Goal: Communication & Community: Answer question/provide support

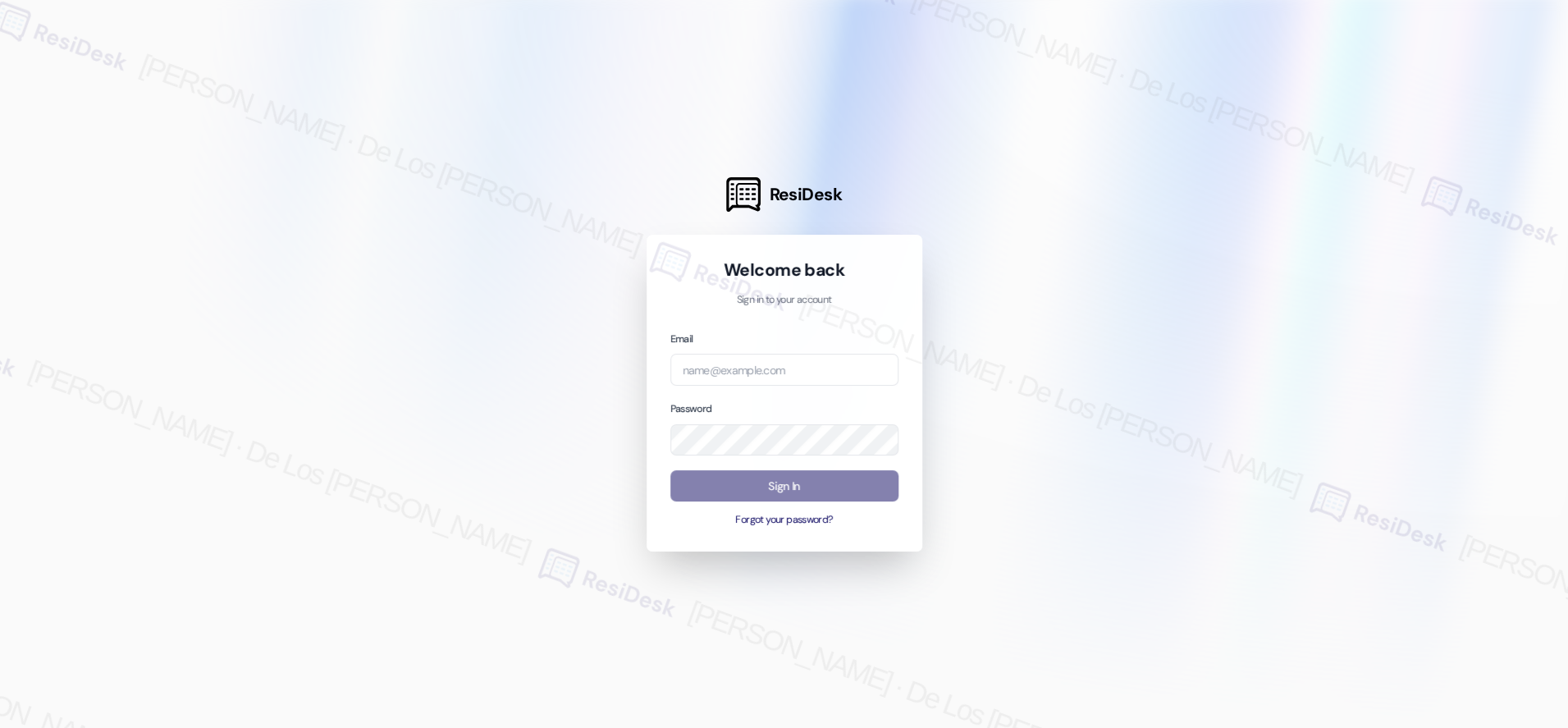
drag, startPoint x: 1398, startPoint y: 162, endPoint x: 1368, endPoint y: 176, distance: 33.1
click at [1398, 163] on div at bounding box center [784, 364] width 1568 height 728
click at [863, 366] on body "ResiDesk Welcome back Sign in to your account Email Password Sign In Forgot you…" at bounding box center [784, 364] width 1568 height 728
paste input "automated-surveys-haven_residential-resen.six@haven_[DOMAIN_NAME]"
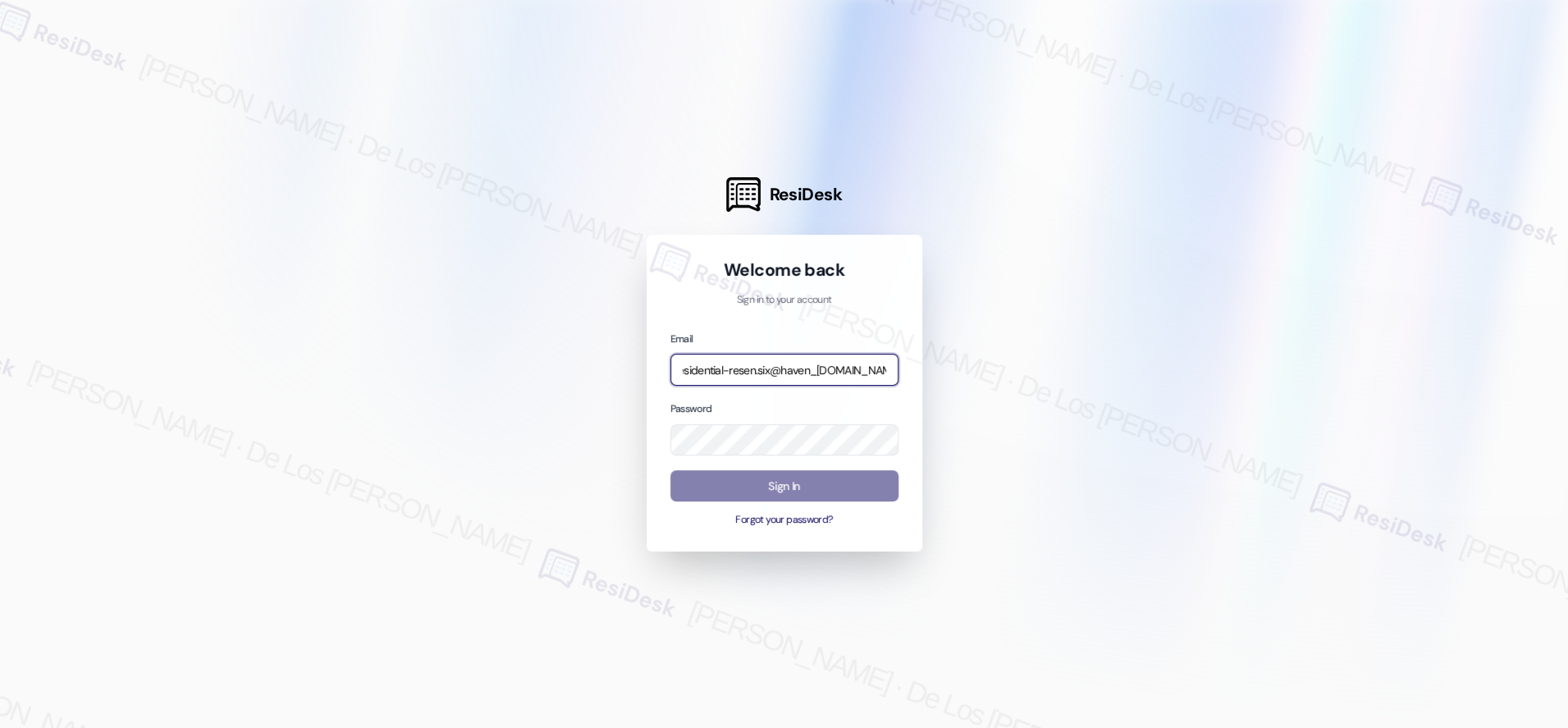
type input "automated-surveys-haven_residential-resen.six@haven_[DOMAIN_NAME]"
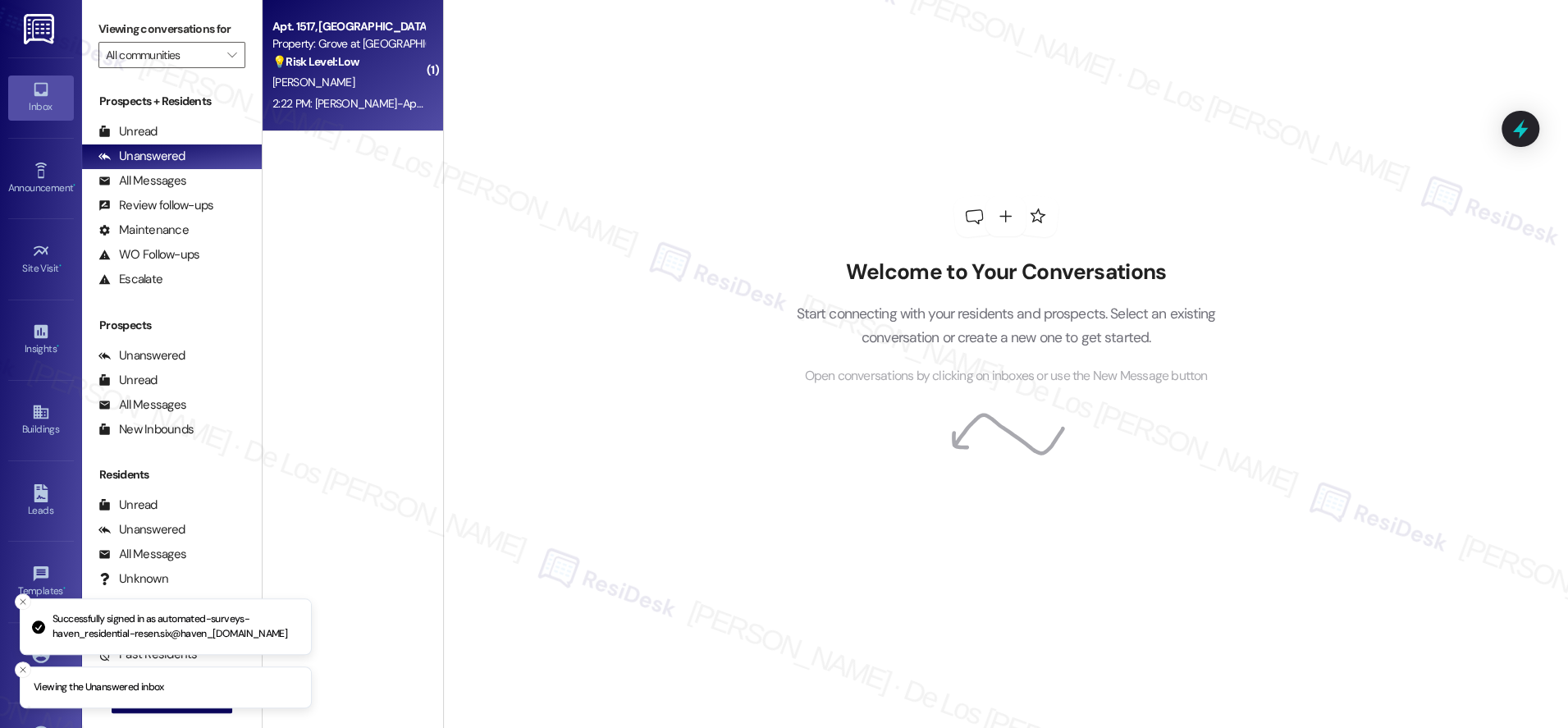
click at [321, 96] on div "2:22 PM: [PERSON_NAME]-Apt 1517-don't have delivery date as no email from sende…" at bounding box center [540, 103] width 534 height 15
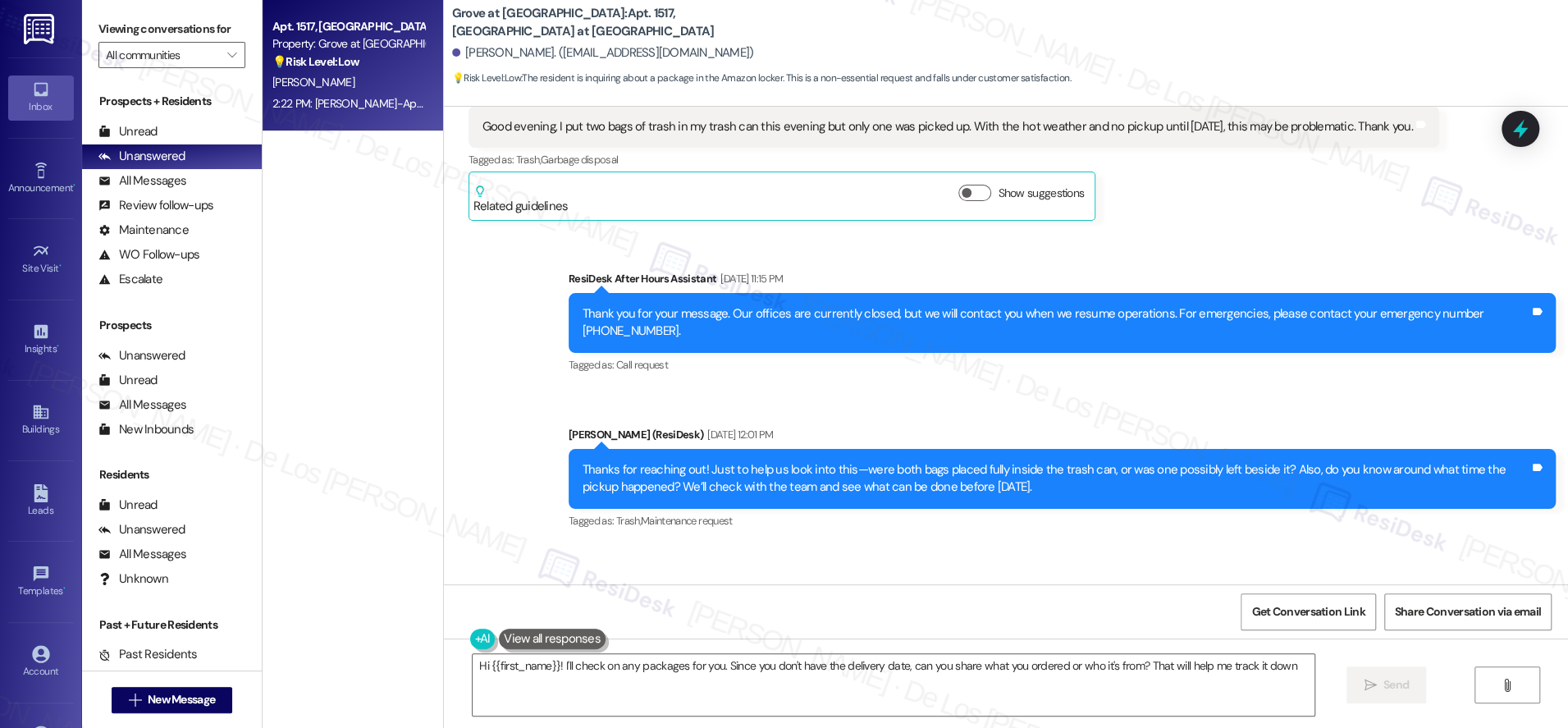
type textarea "Hi {{first_name}}! I'll check on any packages for you. Since you don't have the…"
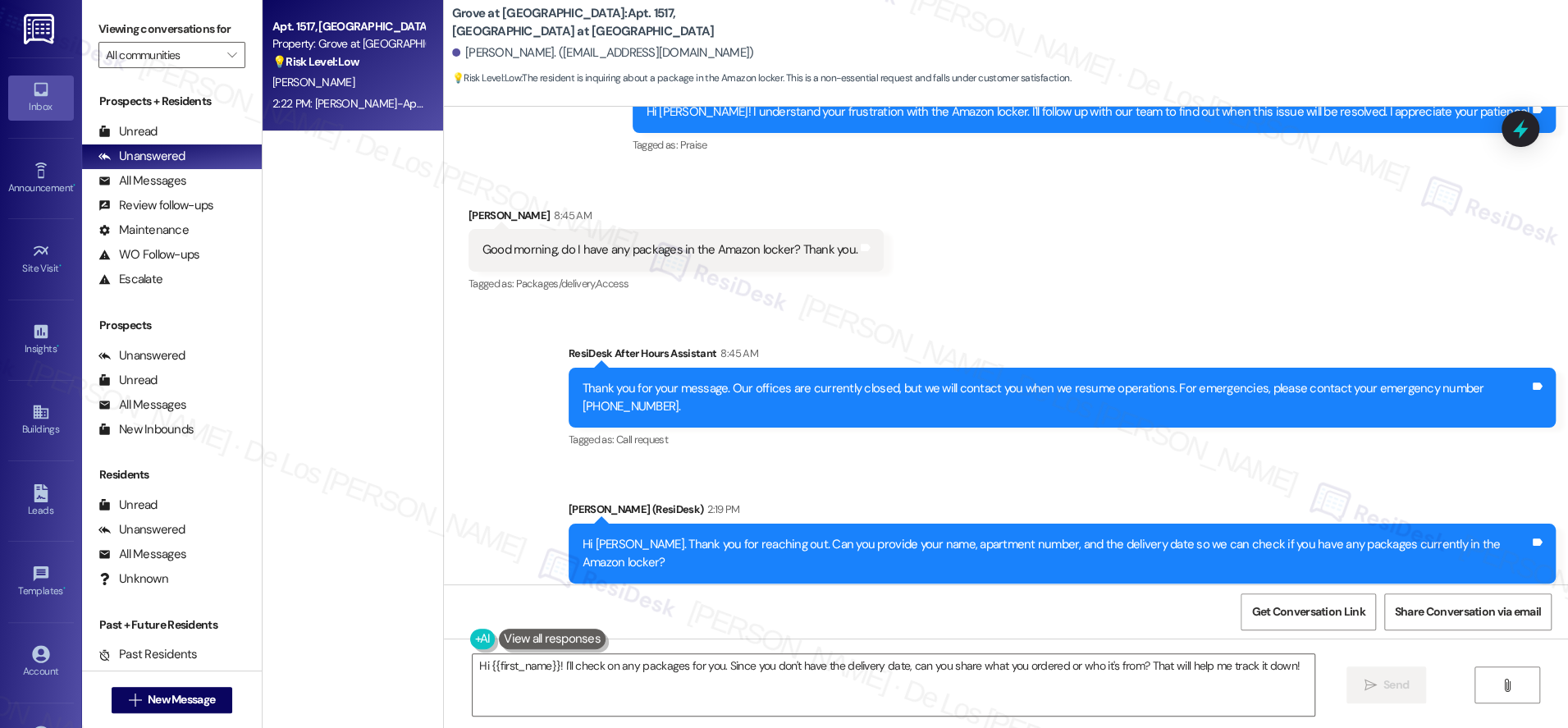
scroll to position [13890, 0]
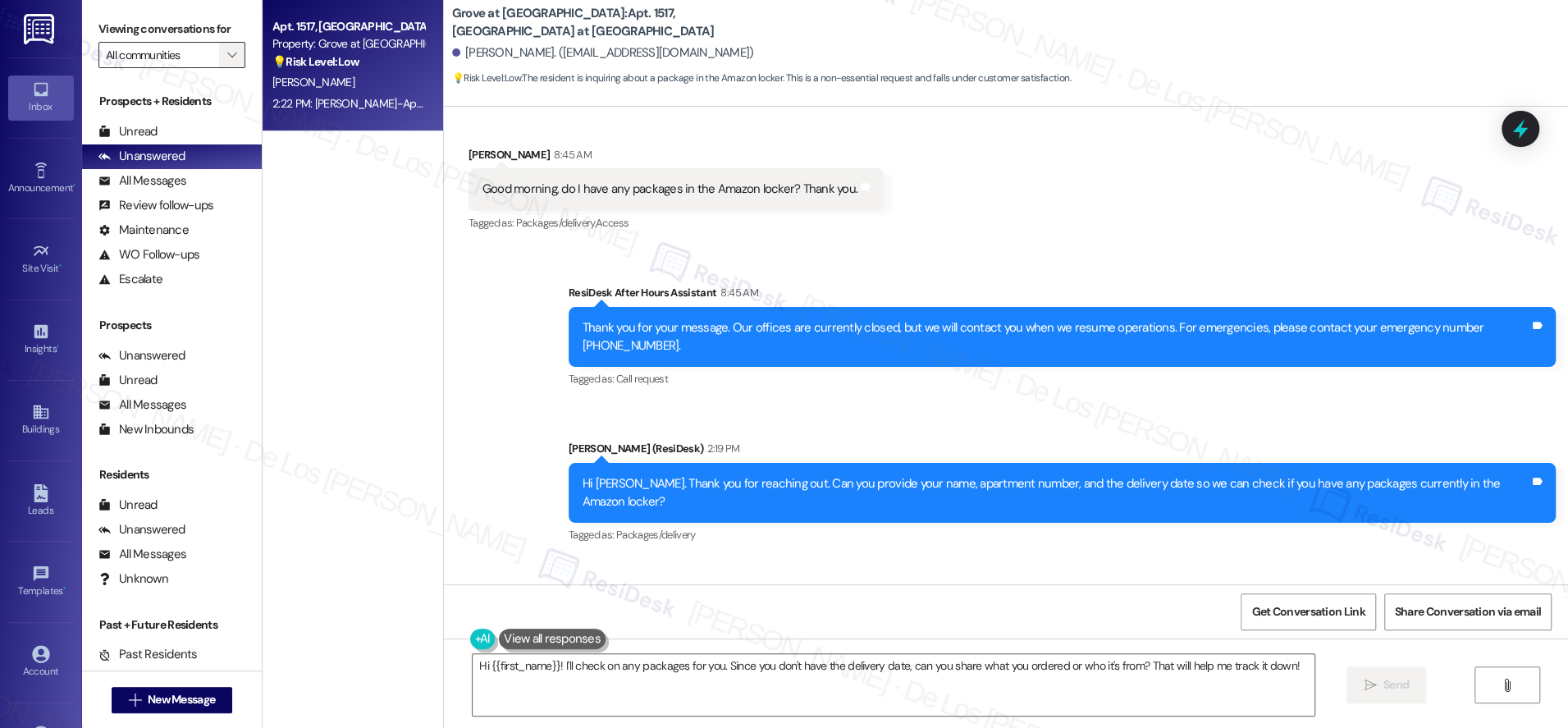
click at [219, 58] on button "" at bounding box center [232, 54] width 26 height 26
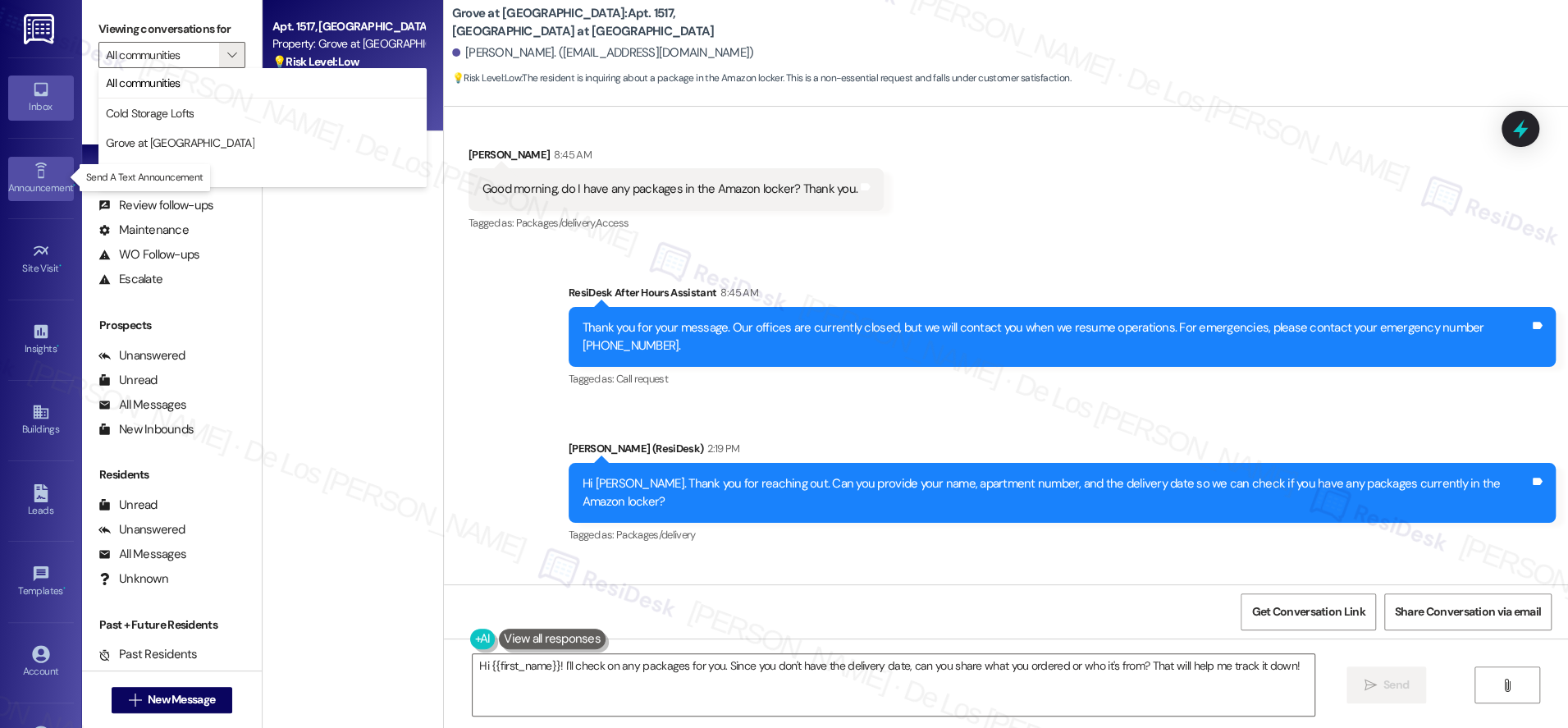
click at [51, 184] on div "Announcement •" at bounding box center [41, 187] width 83 height 17
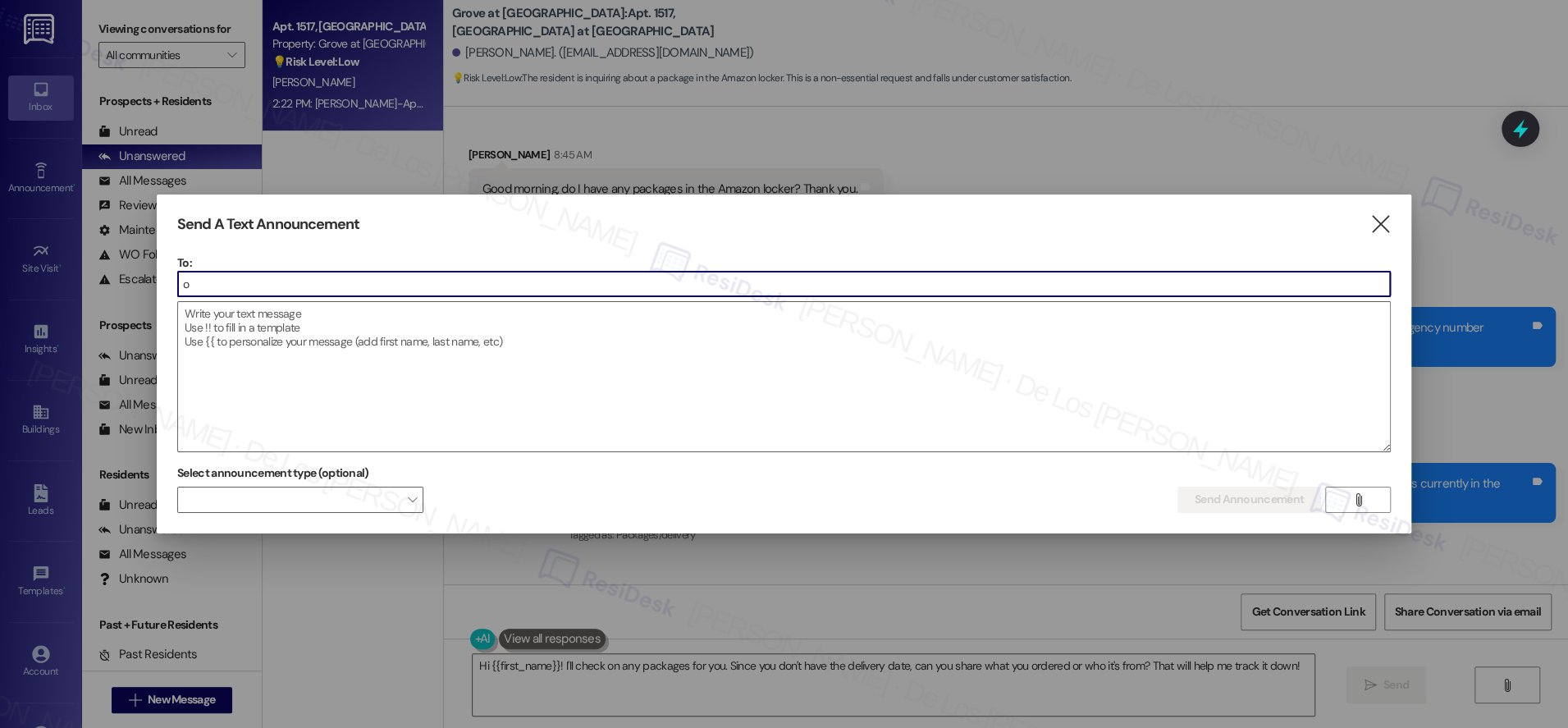
type input "o"
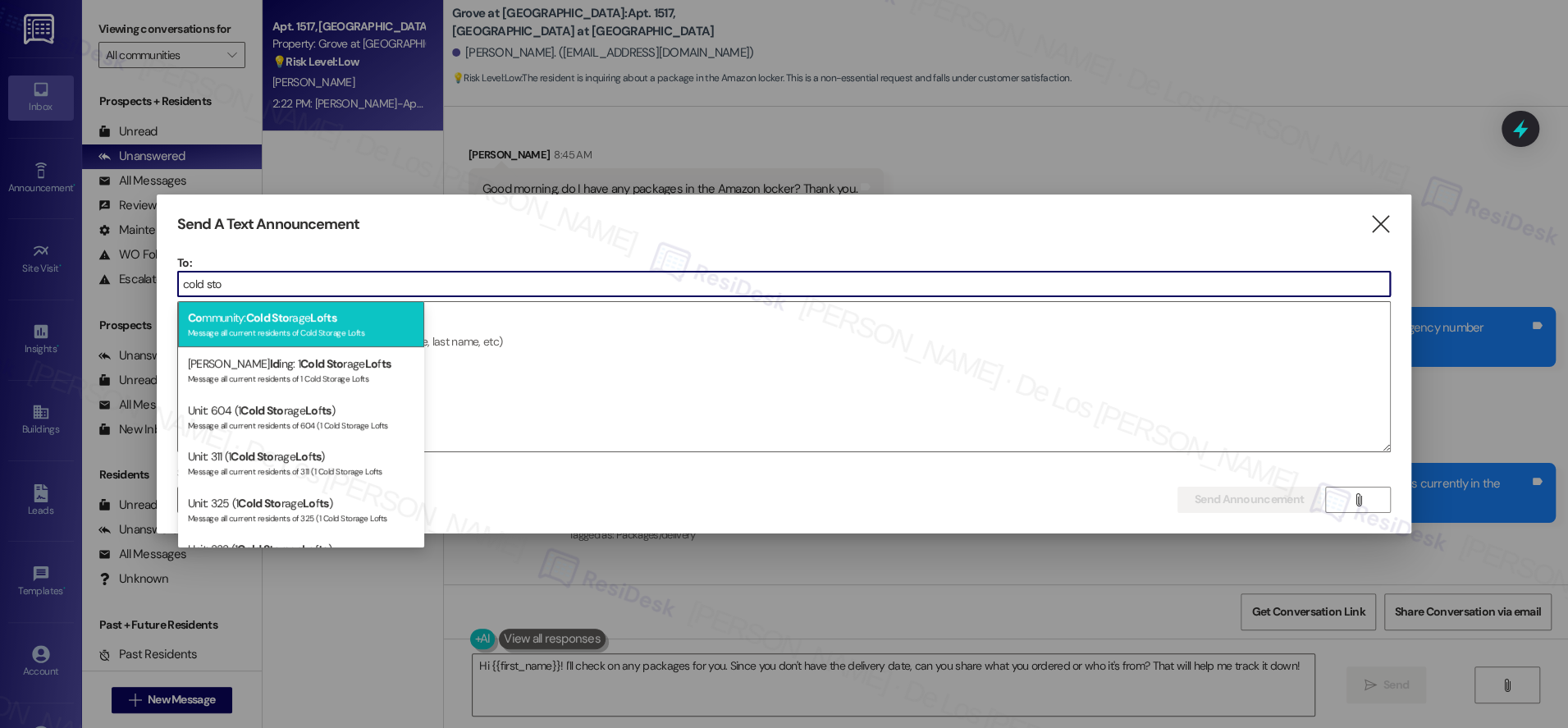
type input "cold sto"
click at [310, 330] on div "Message all current residents of Cold Storage Lofts" at bounding box center [301, 331] width 226 height 14
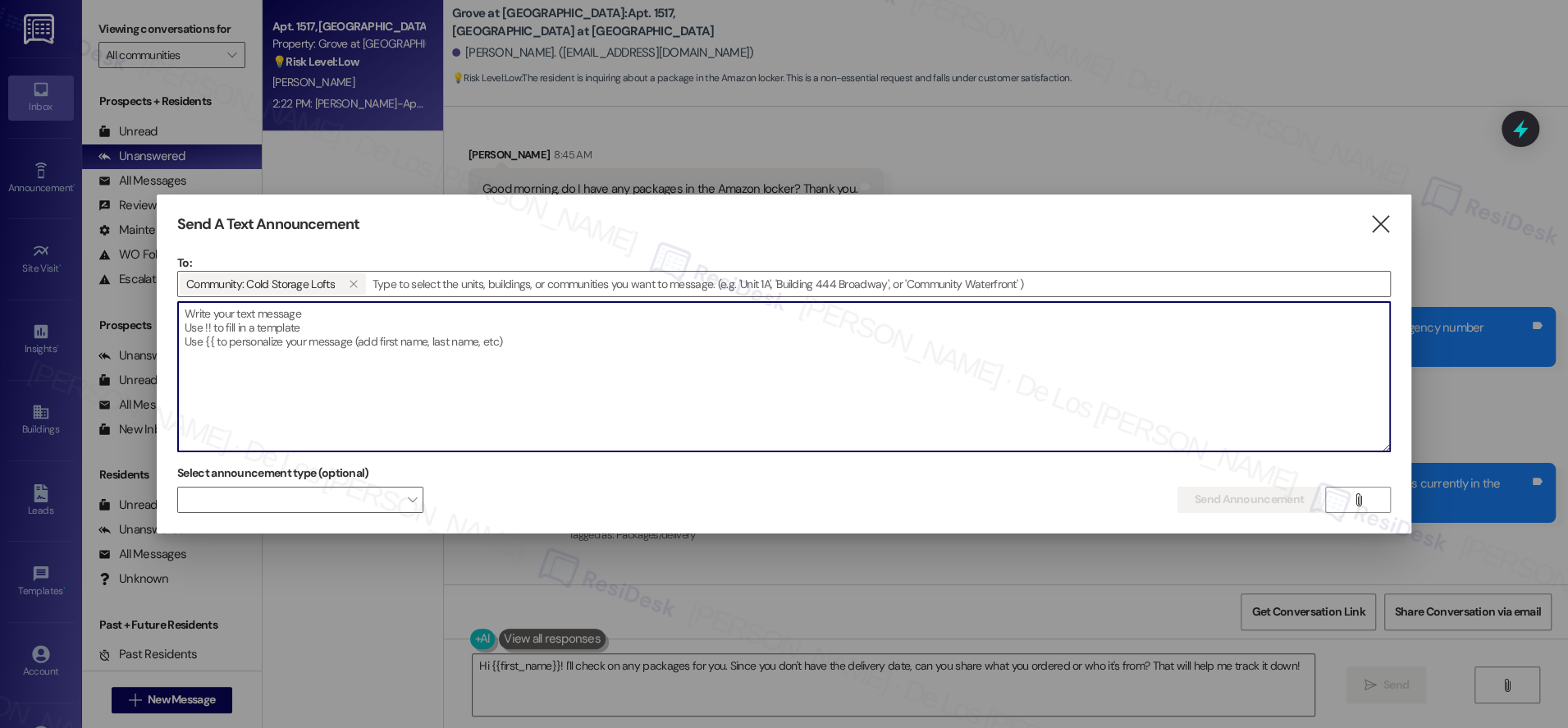
click at [560, 364] on textarea at bounding box center [784, 377] width 1213 height 149
paste textarea "Hi {{first_name}}! Temporary Pool Closure Notice Please be advised that the poo…"
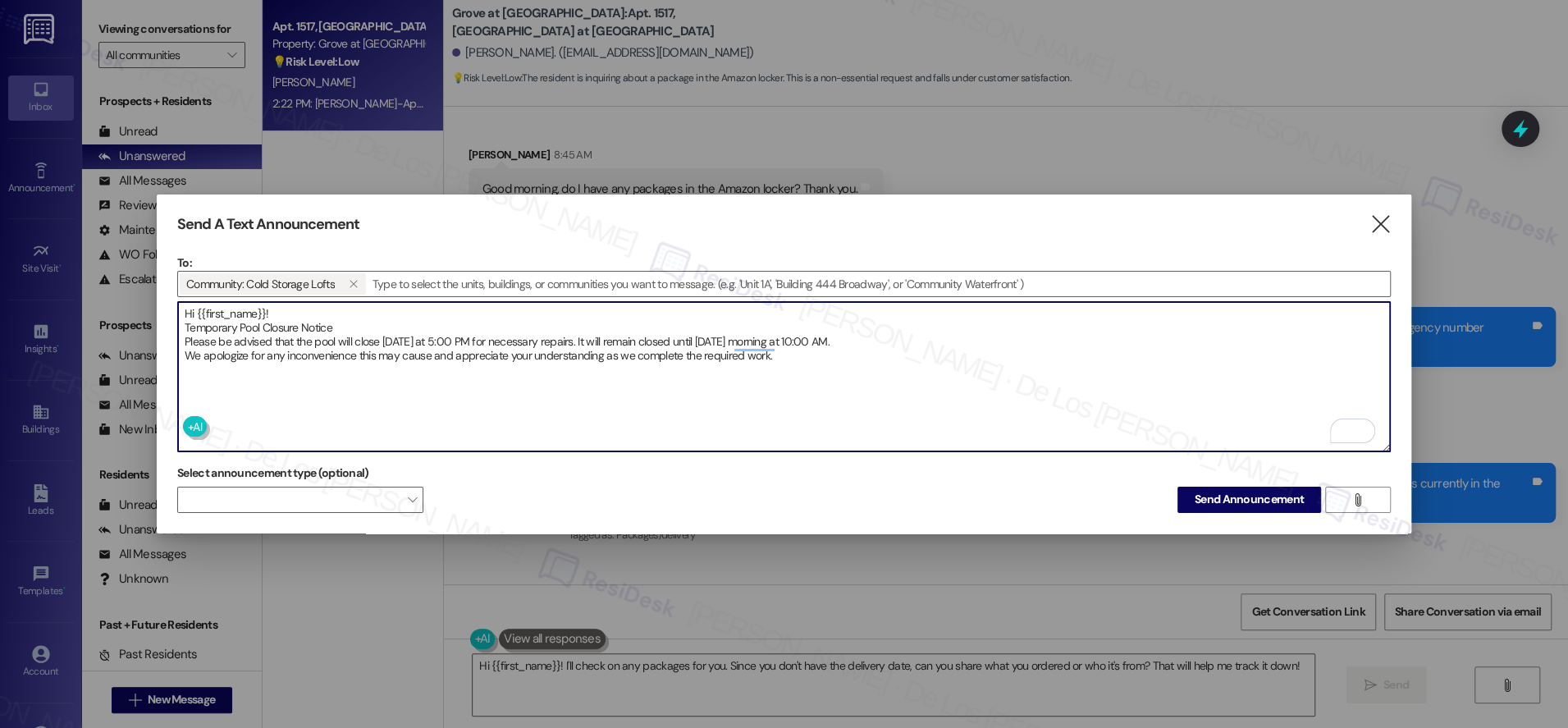
type textarea "Hi {{first_name}}! Temporary Pool Closure Notice Please be advised that the poo…"
click at [1257, 491] on span "Send Announcement" at bounding box center [1250, 500] width 109 height 17
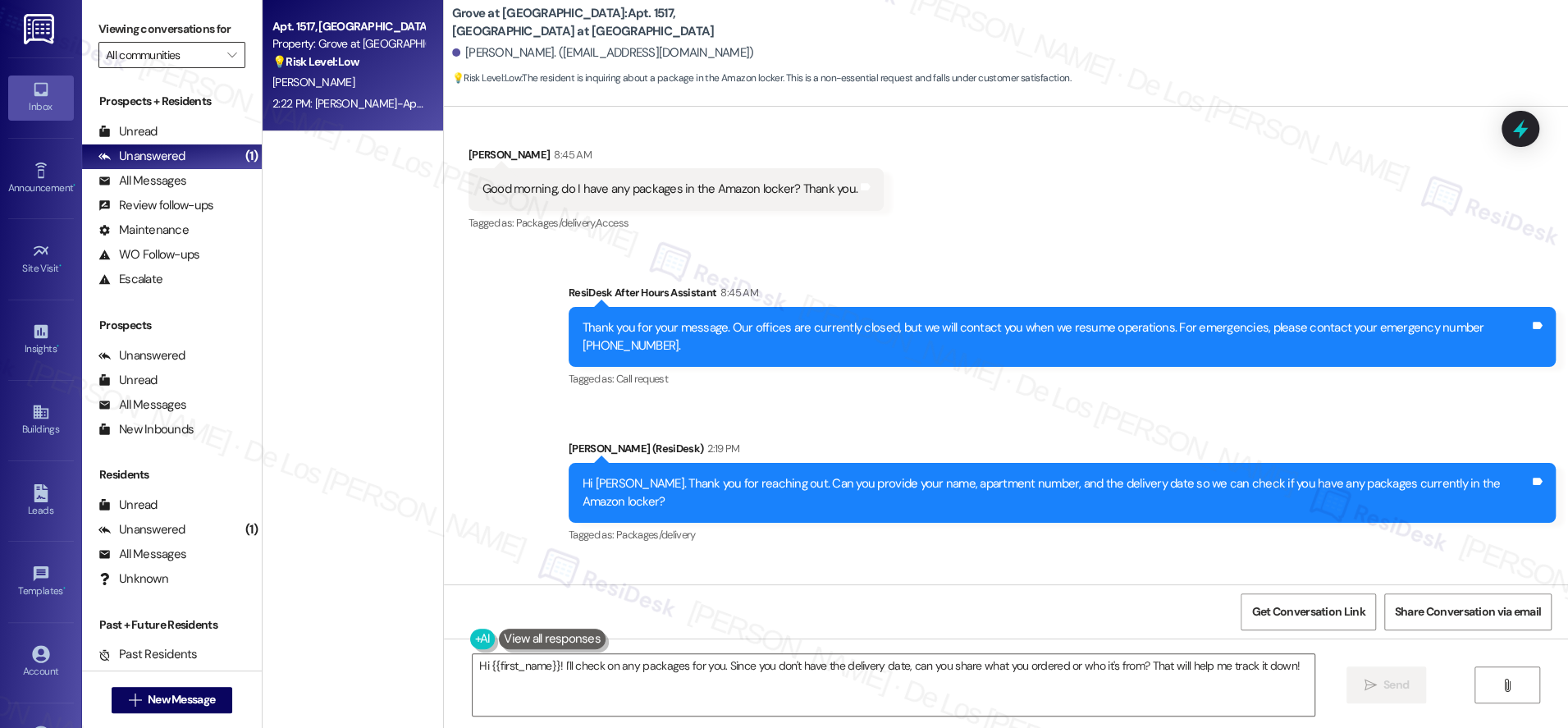
click at [183, 55] on input "All communities" at bounding box center [162, 54] width 114 height 26
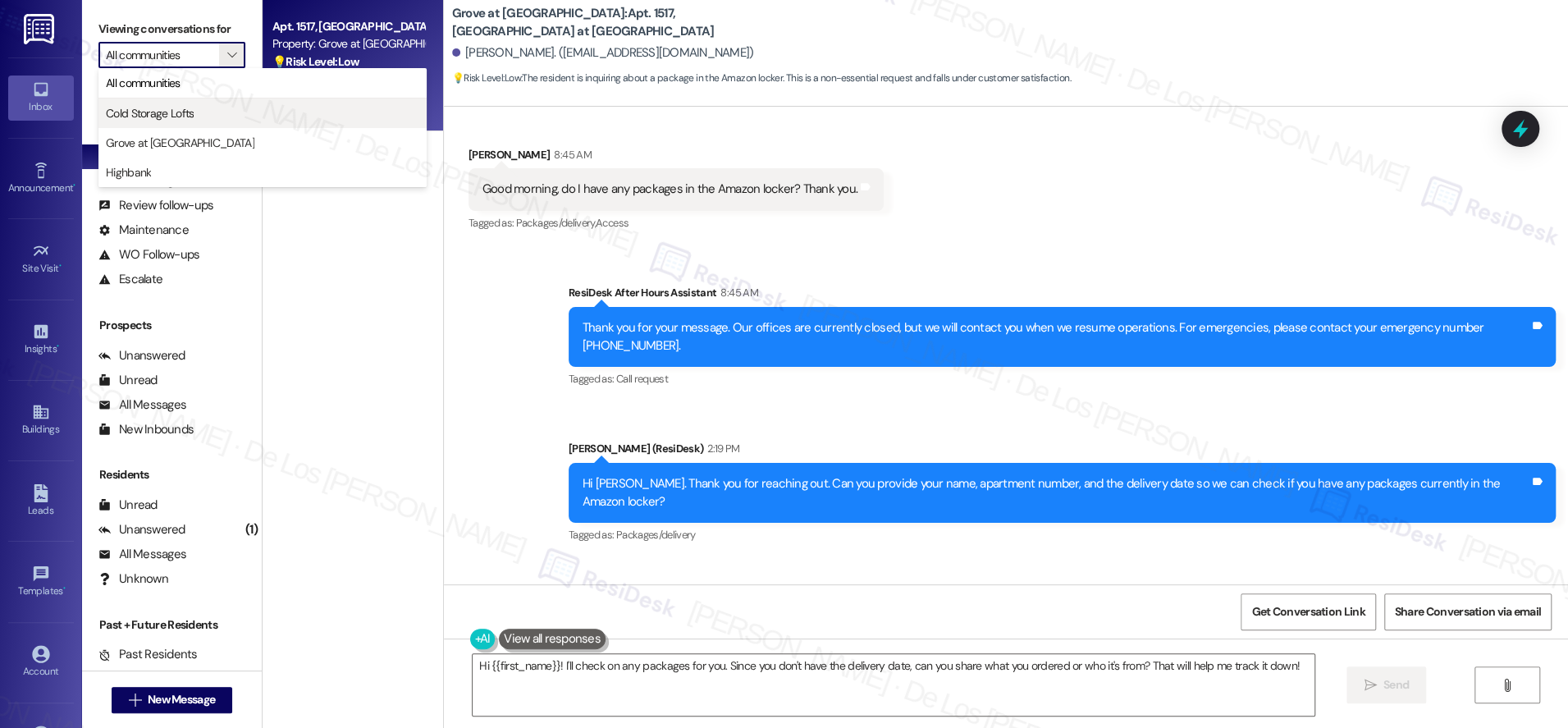
click at [181, 114] on span "Cold Storage Lofts" at bounding box center [150, 113] width 87 height 17
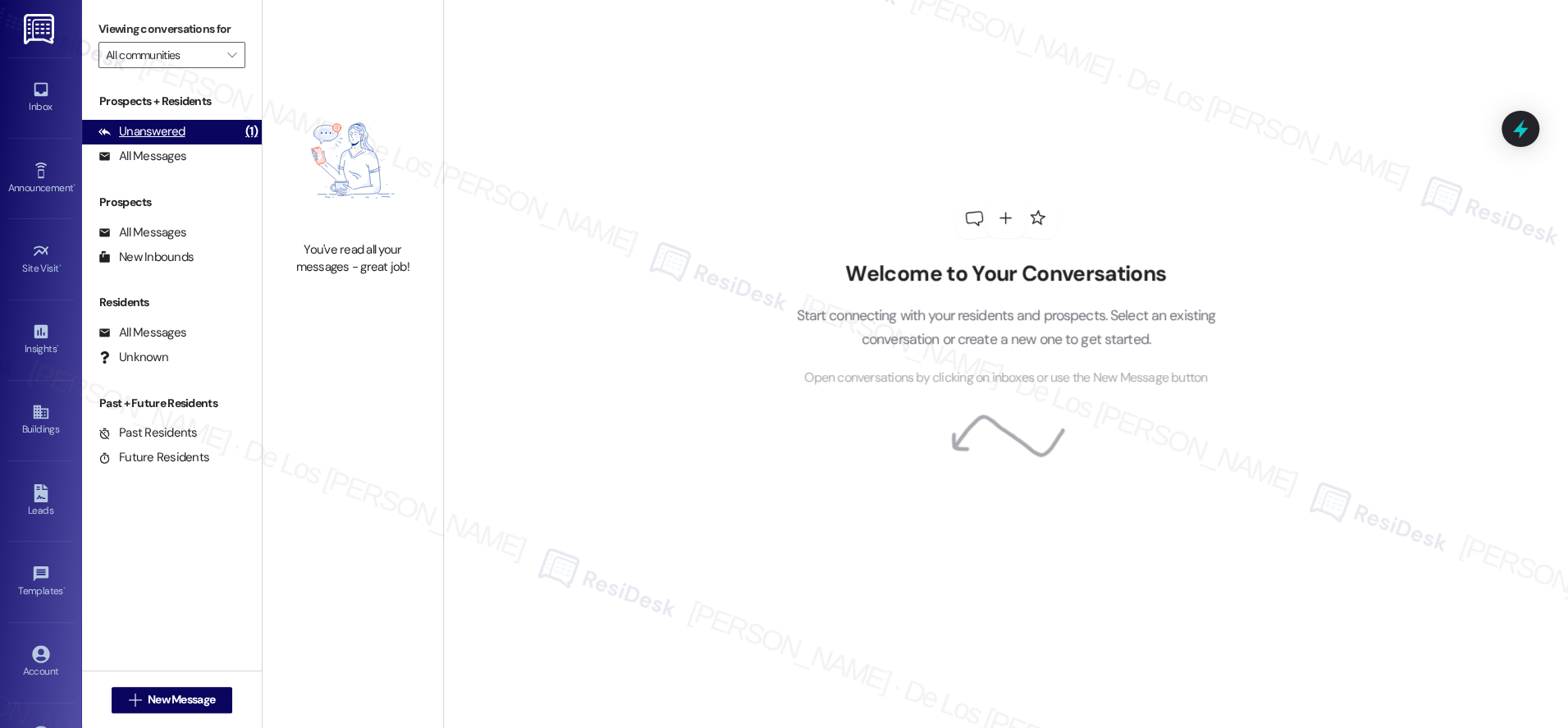
type input "Cold Storage Lofts"
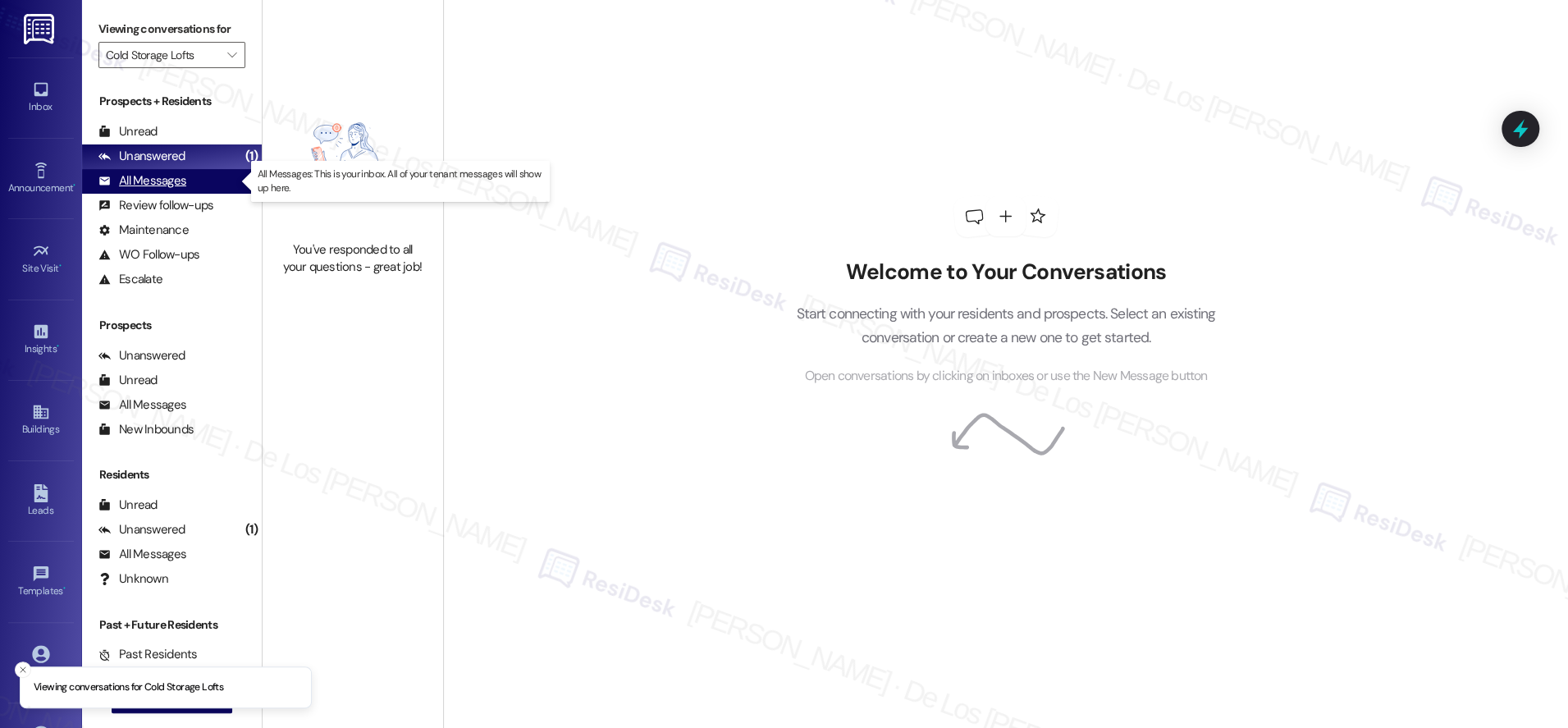
click at [189, 183] on div "All Messages (undefined)" at bounding box center [172, 181] width 180 height 24
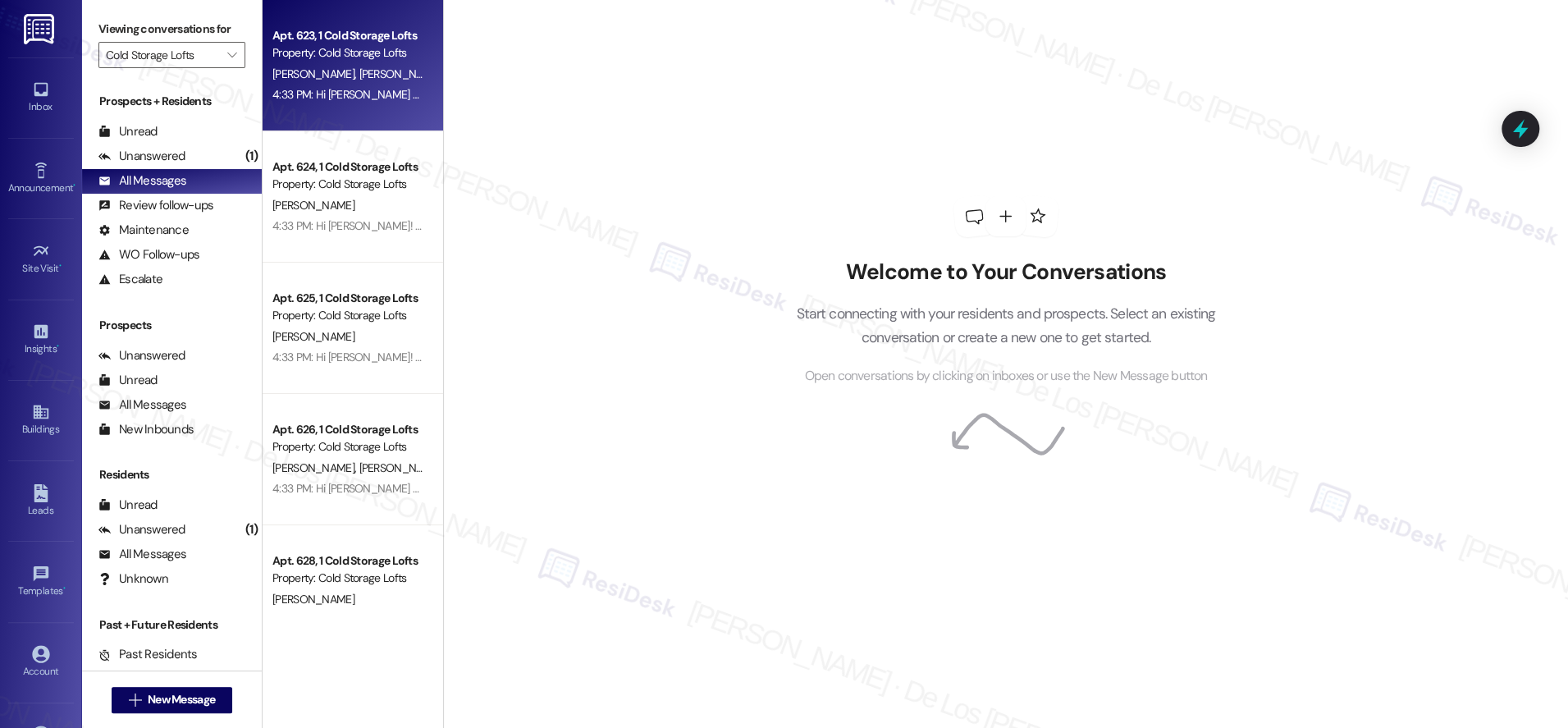
click at [358, 74] on span "[PERSON_NAME]" at bounding box center [399, 73] width 83 height 15
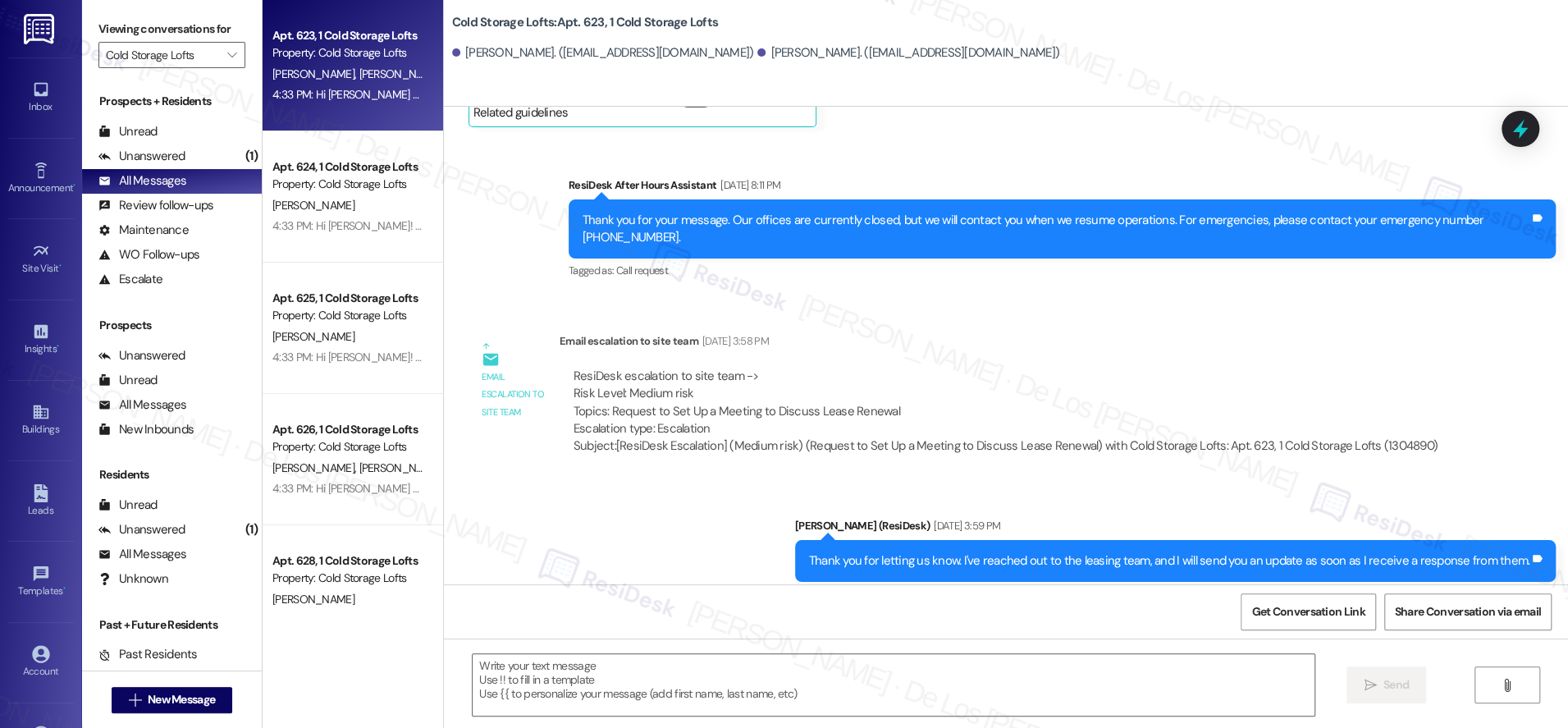
type textarea "Fetching suggested responses. Please feel free to read through the conversation…"
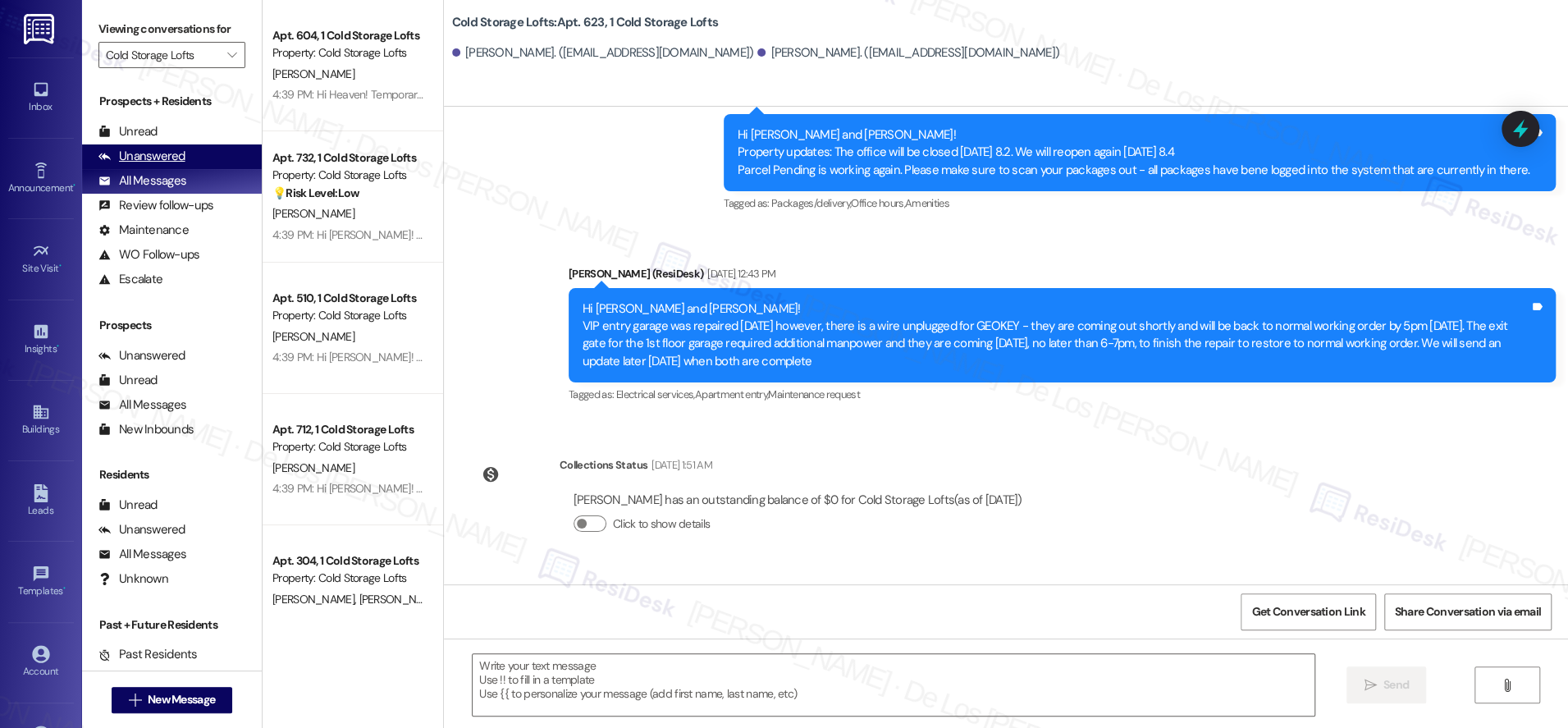
click at [181, 156] on div "Unanswered" at bounding box center [142, 156] width 87 height 17
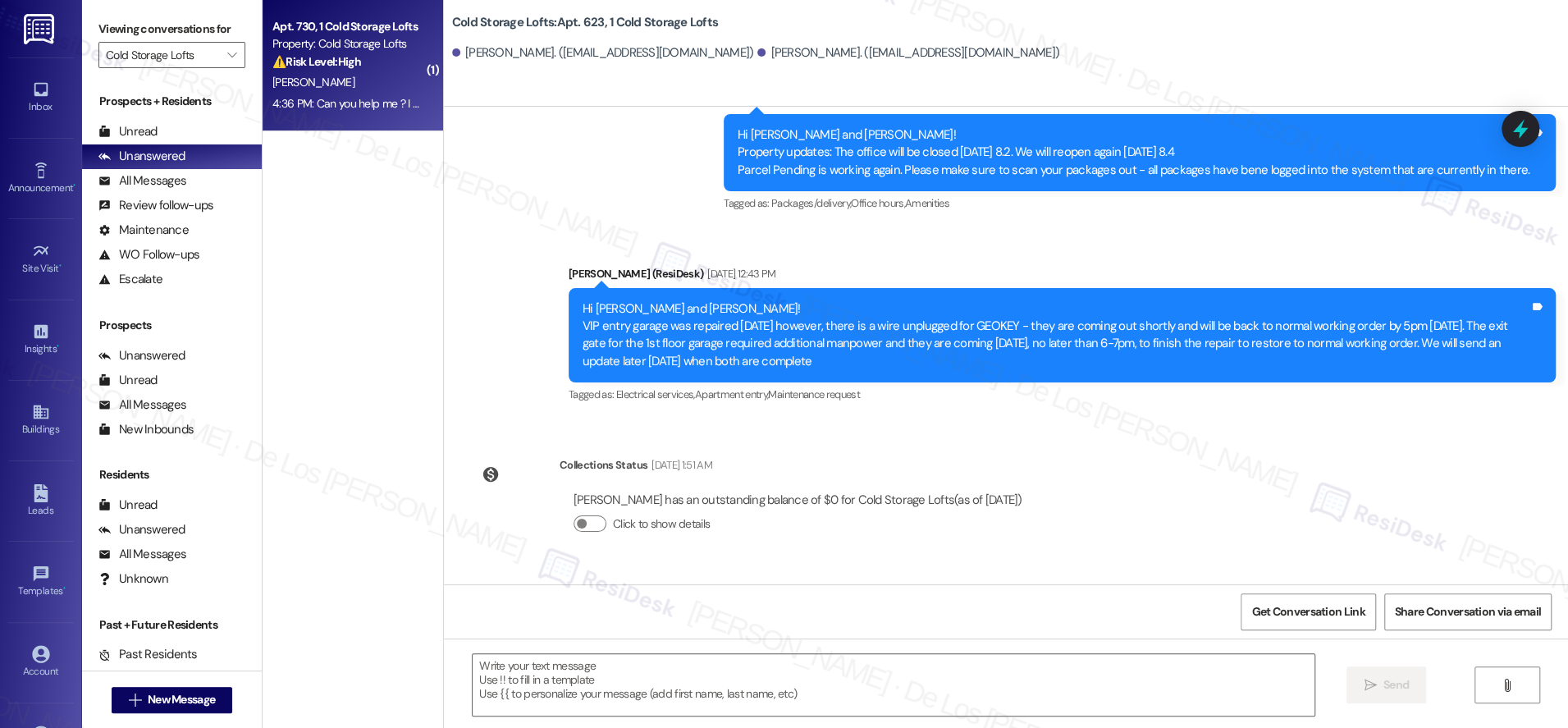
click at [358, 108] on div "4:36 PM: Can you help me ? I need a washer and dryer and blinds also internet e…" at bounding box center [475, 103] width 405 height 15
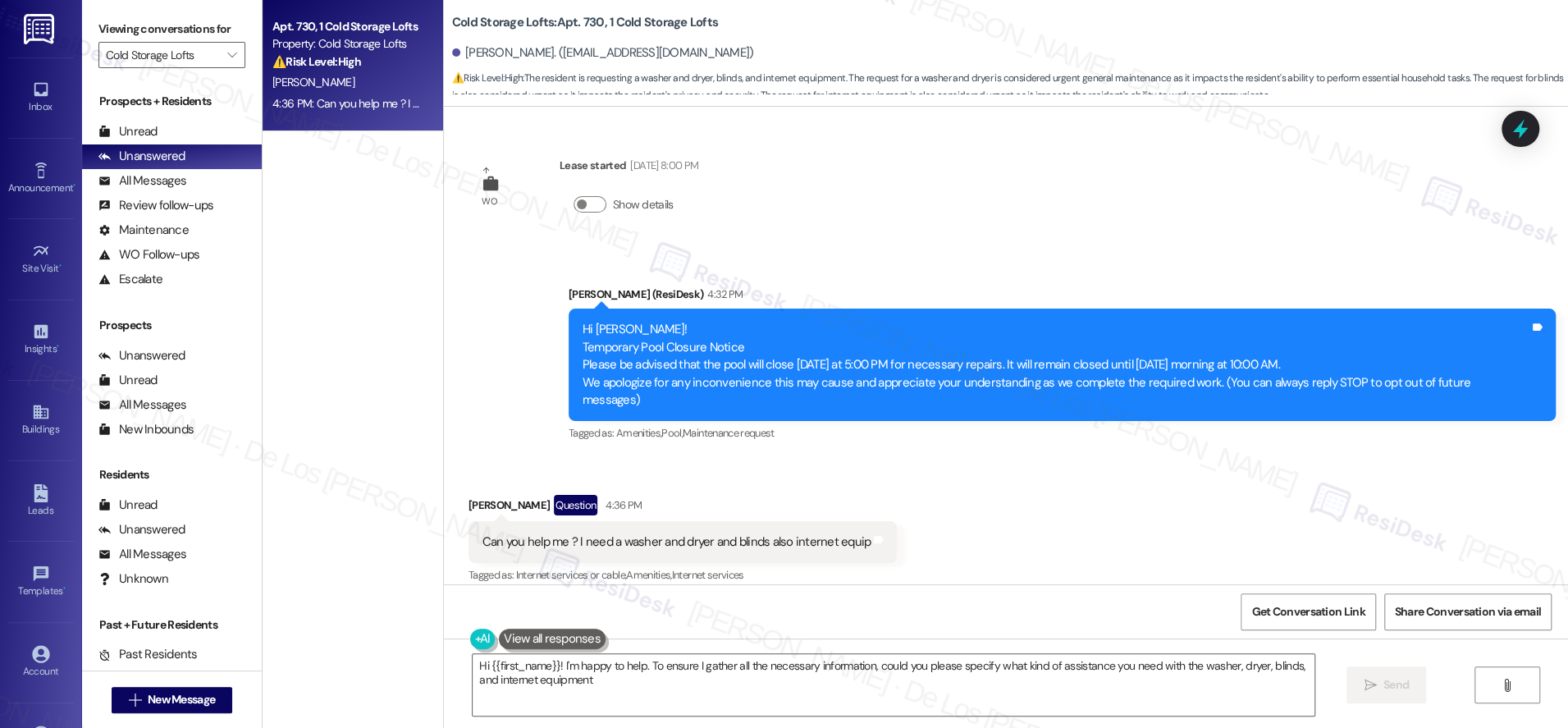
type textarea "Hi {{first_name}}! I'm happy to help. To ensure I gather all the necessary info…"
